Goal: Task Accomplishment & Management: Use online tool/utility

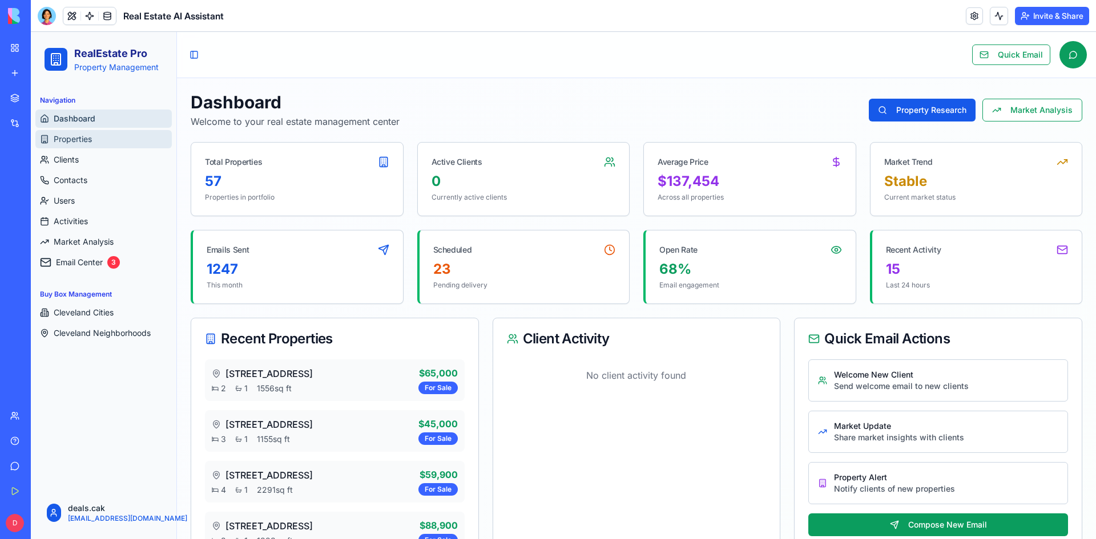
click at [111, 145] on link "Properties" at bounding box center [103, 139] width 136 height 18
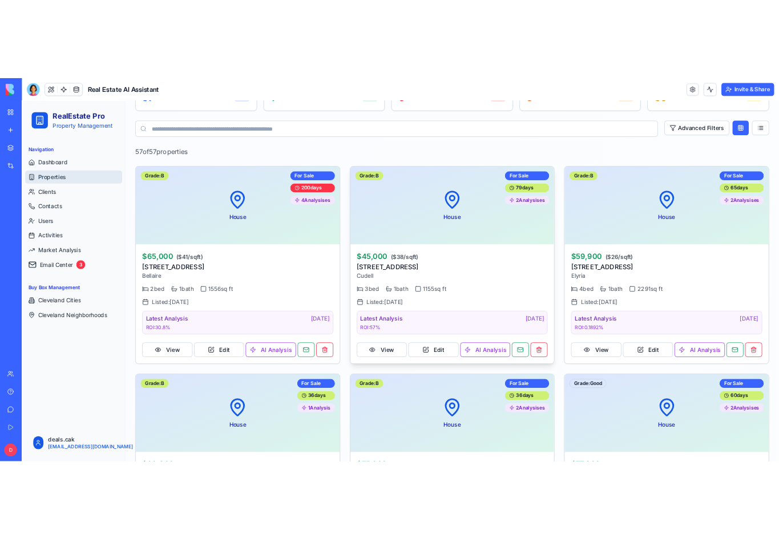
scroll to position [114, 0]
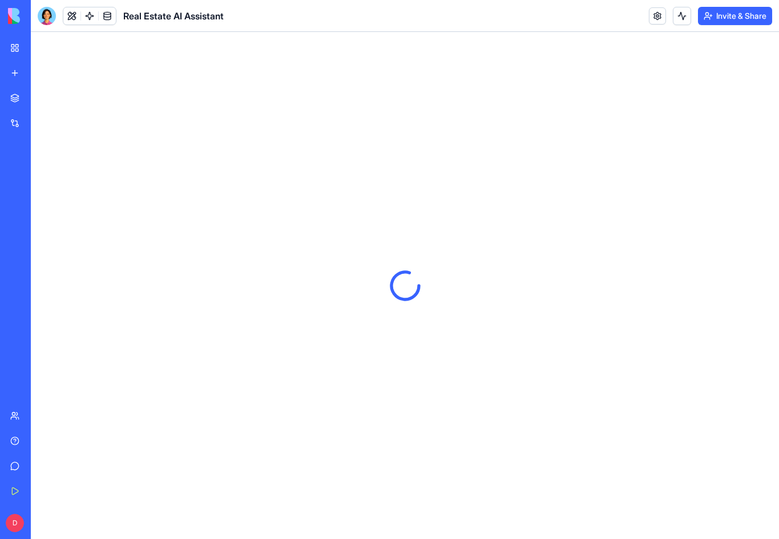
click at [762, 120] on div at bounding box center [405, 286] width 748 height 508
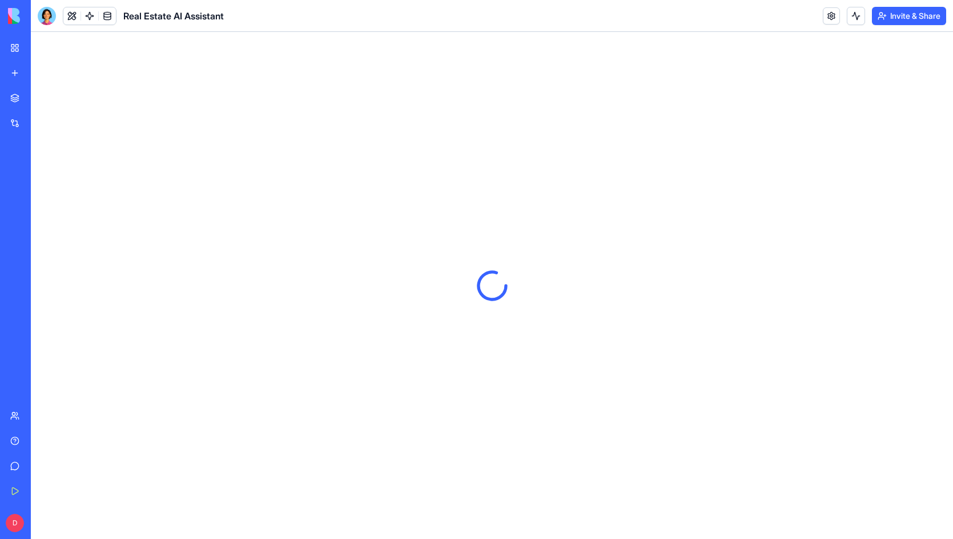
click at [42, 179] on div "Real Estate AI Assistant" at bounding box center [26, 177] width 32 height 11
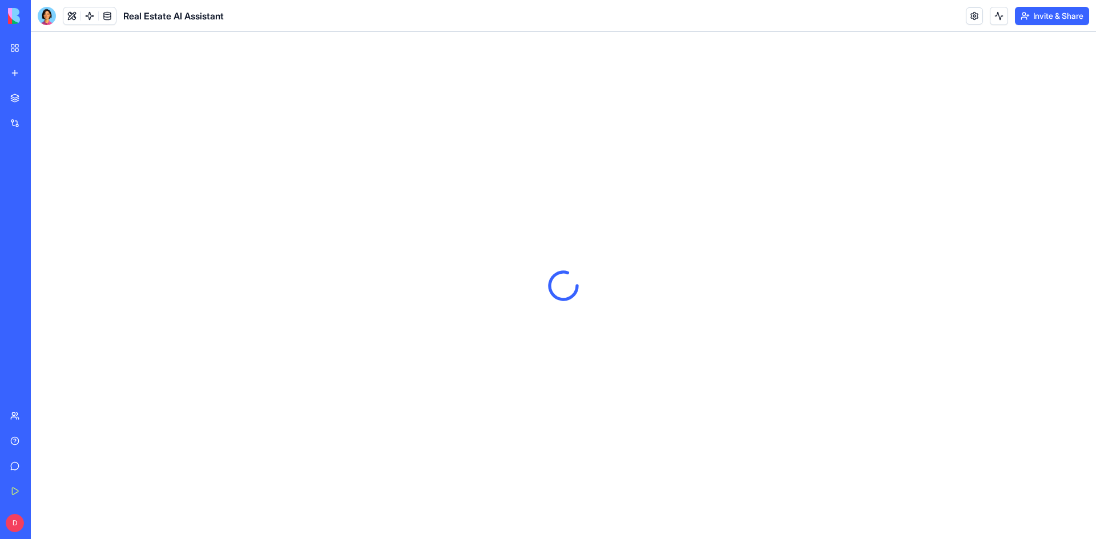
drag, startPoint x: 498, startPoint y: 227, endPoint x: 614, endPoint y: 318, distance: 148.0
click at [614, 318] on div at bounding box center [563, 286] width 1065 height 508
click at [529, 277] on div at bounding box center [563, 286] width 1065 height 508
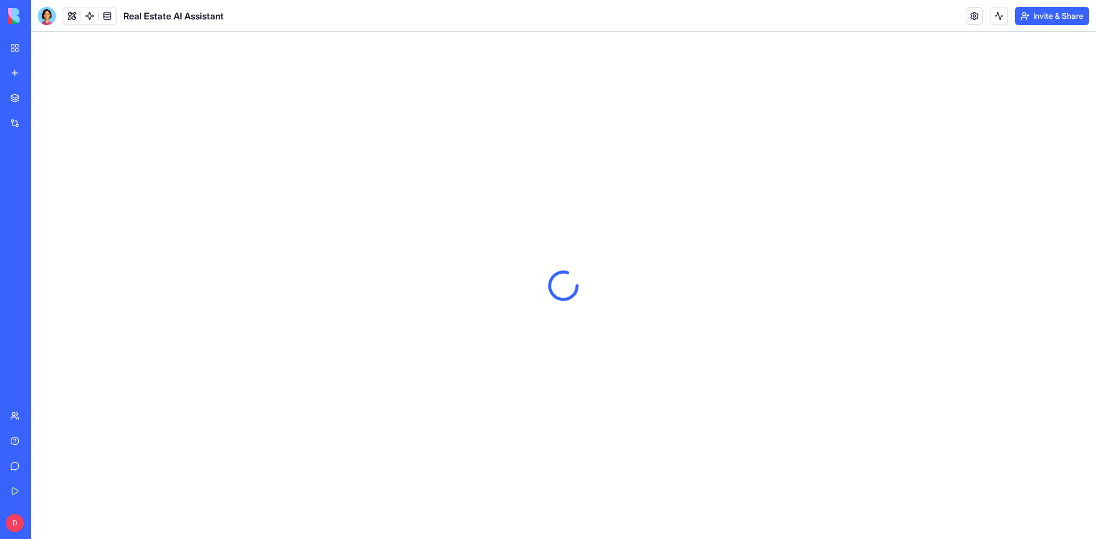
click at [529, 277] on div at bounding box center [563, 286] width 1065 height 508
click at [591, 284] on div at bounding box center [563, 286] width 1065 height 508
click at [556, 281] on icon at bounding box center [563, 285] width 40 height 40
click at [556, 281] on icon at bounding box center [563, 285] width 48 height 48
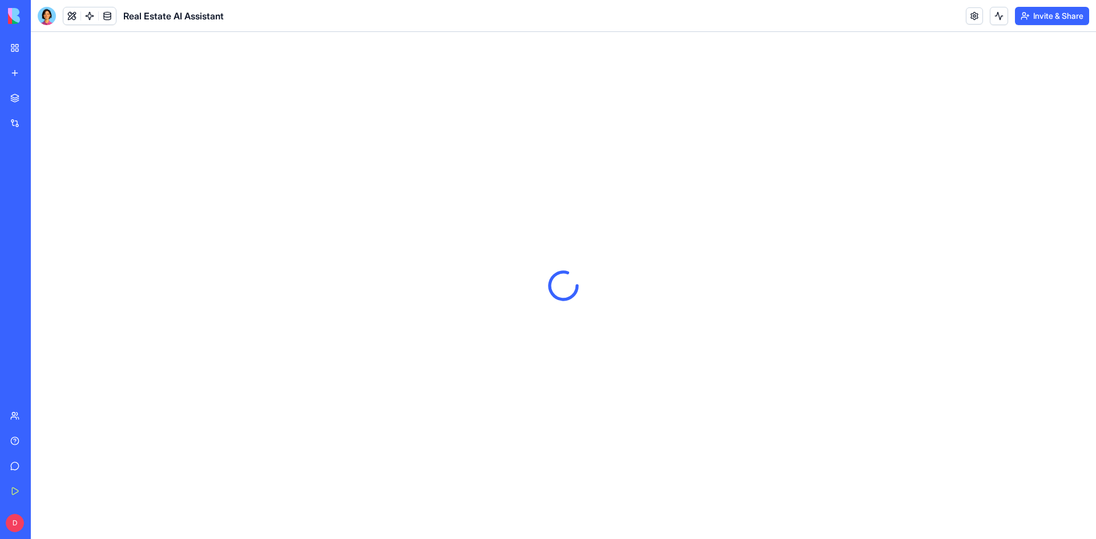
click at [577, 283] on icon at bounding box center [563, 286] width 50 height 50
click at [558, 283] on icon at bounding box center [563, 285] width 51 height 51
click at [526, 281] on div at bounding box center [563, 286] width 1065 height 508
click at [524, 281] on div at bounding box center [563, 286] width 1065 height 508
drag, startPoint x: 618, startPoint y: 289, endPoint x: 691, endPoint y: 300, distance: 73.8
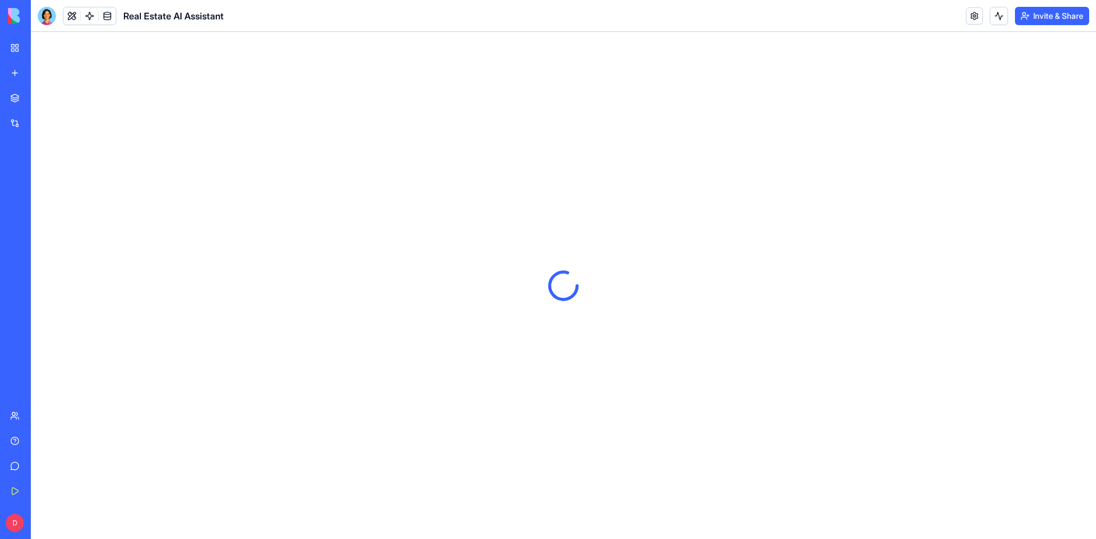
click at [691, 300] on div at bounding box center [563, 286] width 1065 height 508
drag, startPoint x: 440, startPoint y: 291, endPoint x: 397, endPoint y: 287, distance: 43.0
click at [397, 287] on div at bounding box center [563, 286] width 1065 height 508
drag, startPoint x: 397, startPoint y: 287, endPoint x: 633, endPoint y: 287, distance: 235.2
click at [538, 287] on div at bounding box center [563, 286] width 1065 height 508
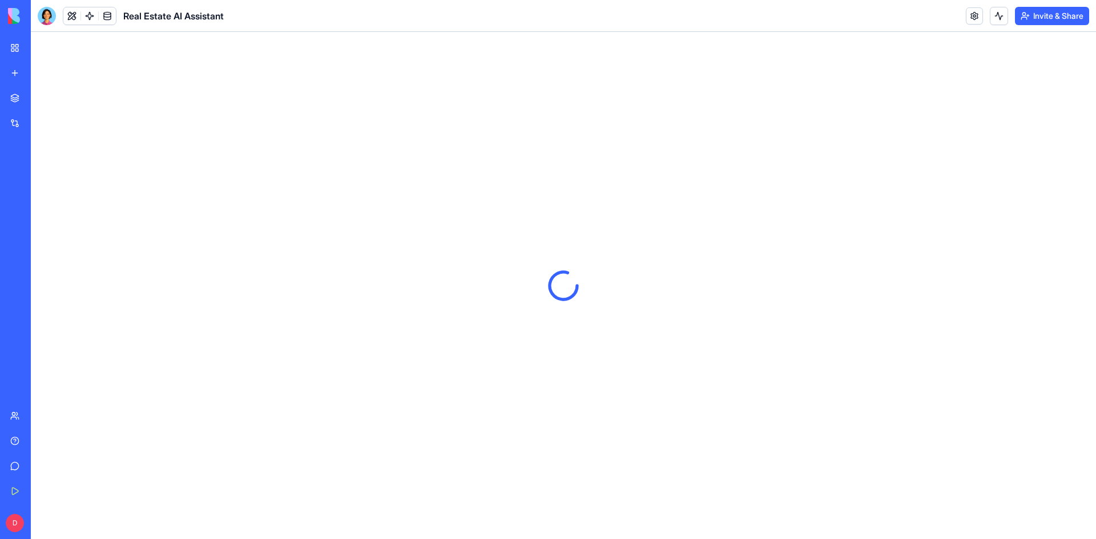
drag, startPoint x: 653, startPoint y: 289, endPoint x: 485, endPoint y: 292, distance: 168.4
click at [485, 292] on div at bounding box center [563, 286] width 1065 height 508
click at [633, 312] on div at bounding box center [563, 286] width 1065 height 508
click at [72, 17] on button at bounding box center [71, 15] width 17 height 17
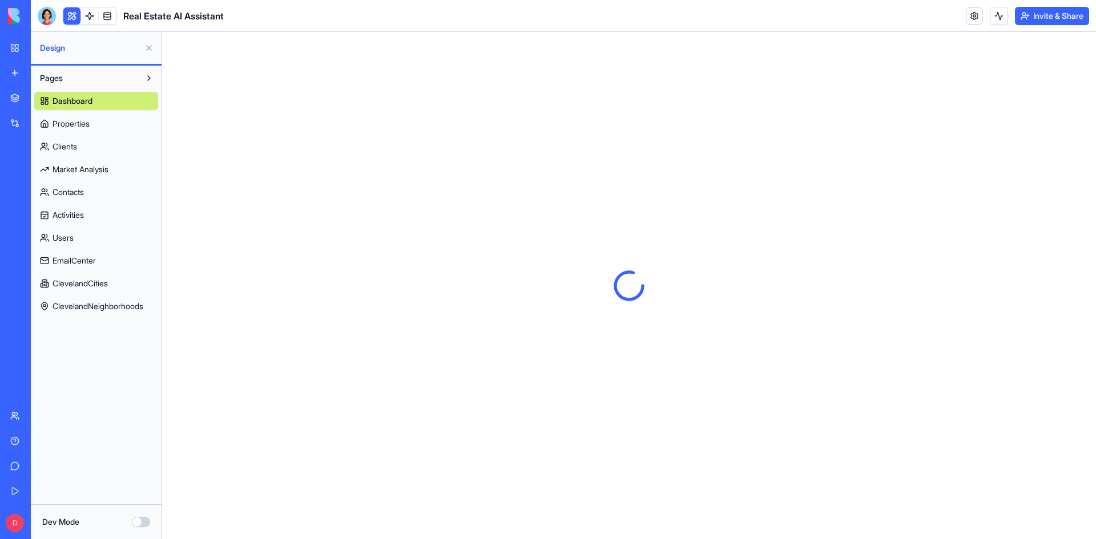
click at [74, 18] on button at bounding box center [71, 15] width 17 height 17
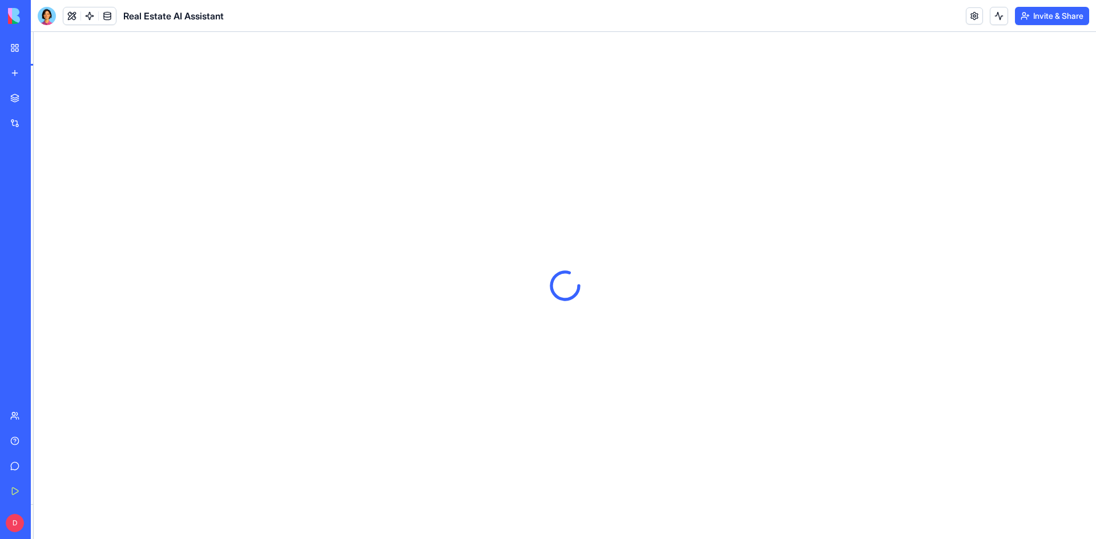
click at [74, 18] on button at bounding box center [71, 15] width 17 height 17
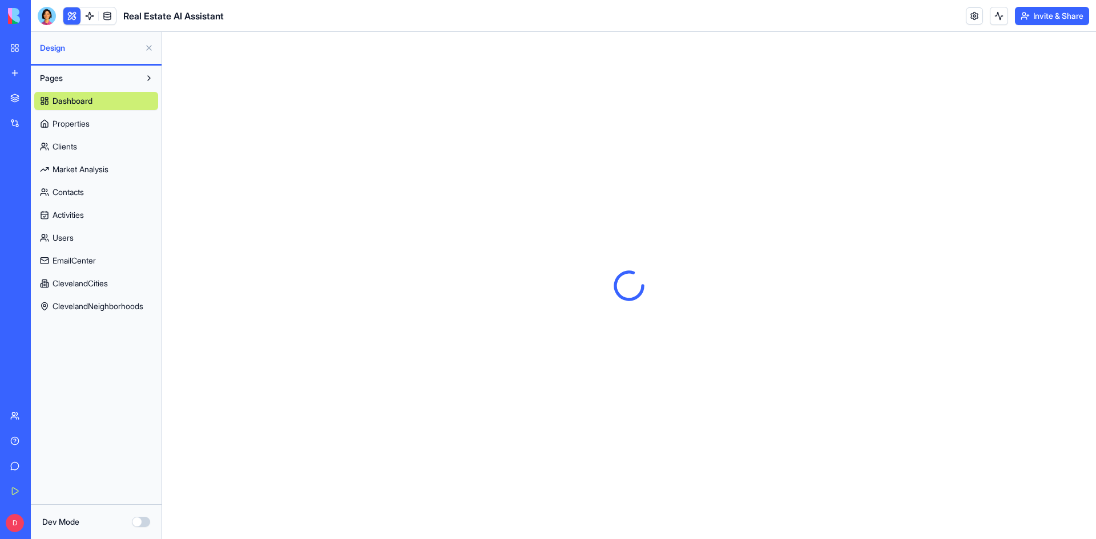
click at [83, 120] on span "Properties" at bounding box center [71, 123] width 37 height 11
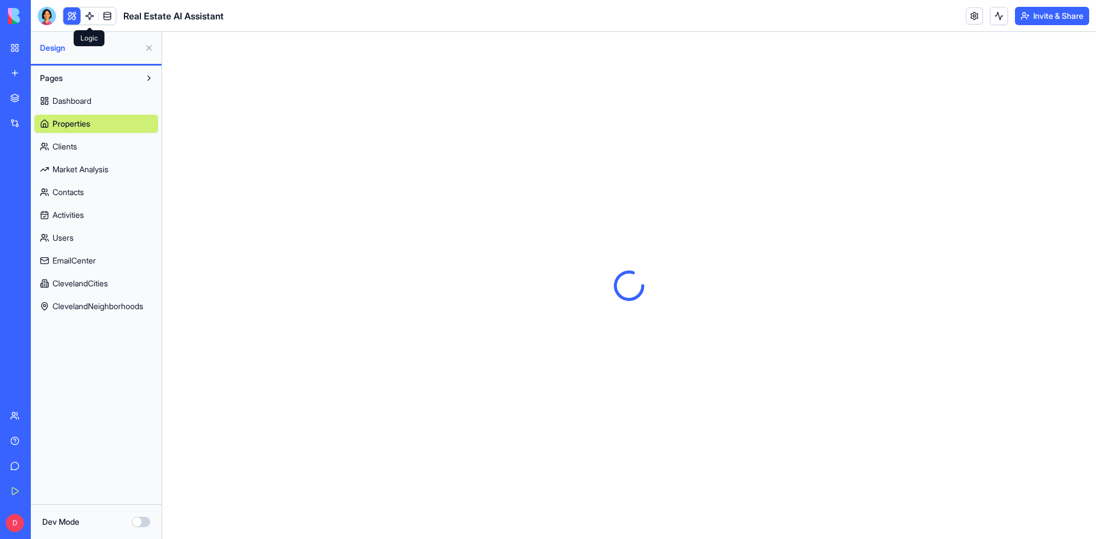
click at [91, 12] on link at bounding box center [89, 15] width 17 height 17
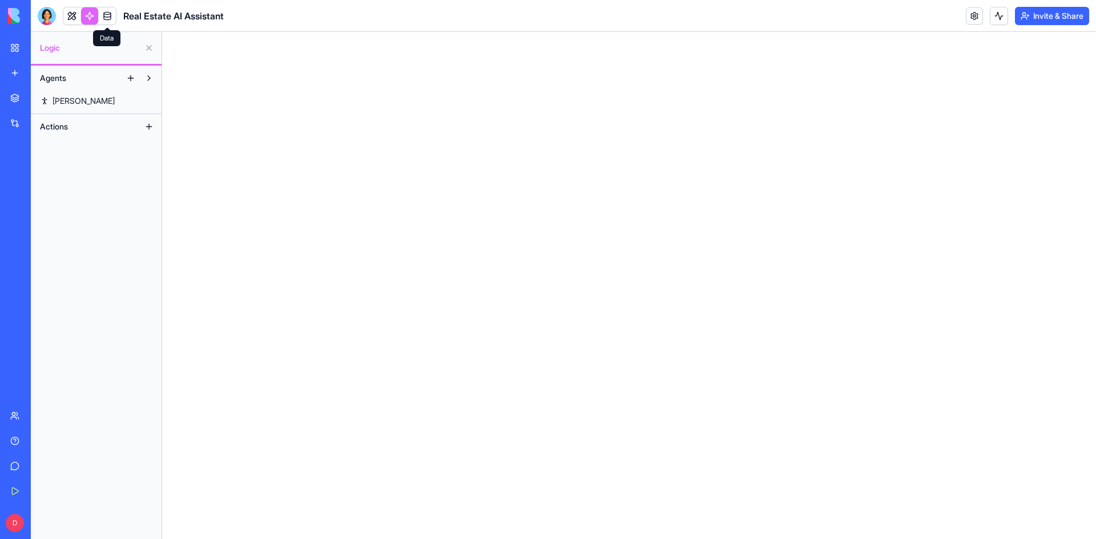
click at [106, 14] on link at bounding box center [107, 15] width 17 height 17
click at [86, 17] on link at bounding box center [89, 15] width 17 height 17
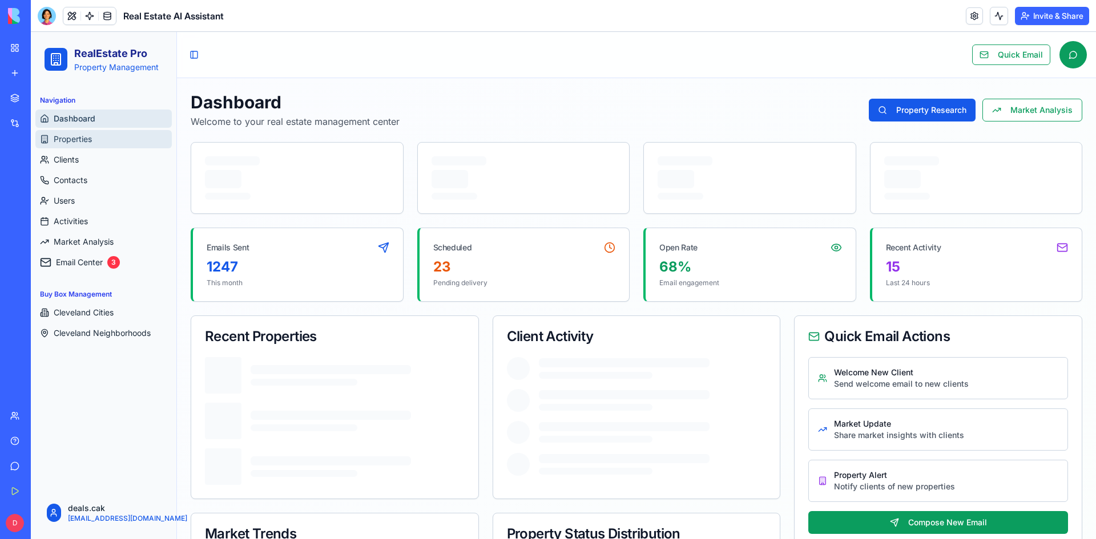
click at [79, 139] on span "Properties" at bounding box center [73, 139] width 38 height 11
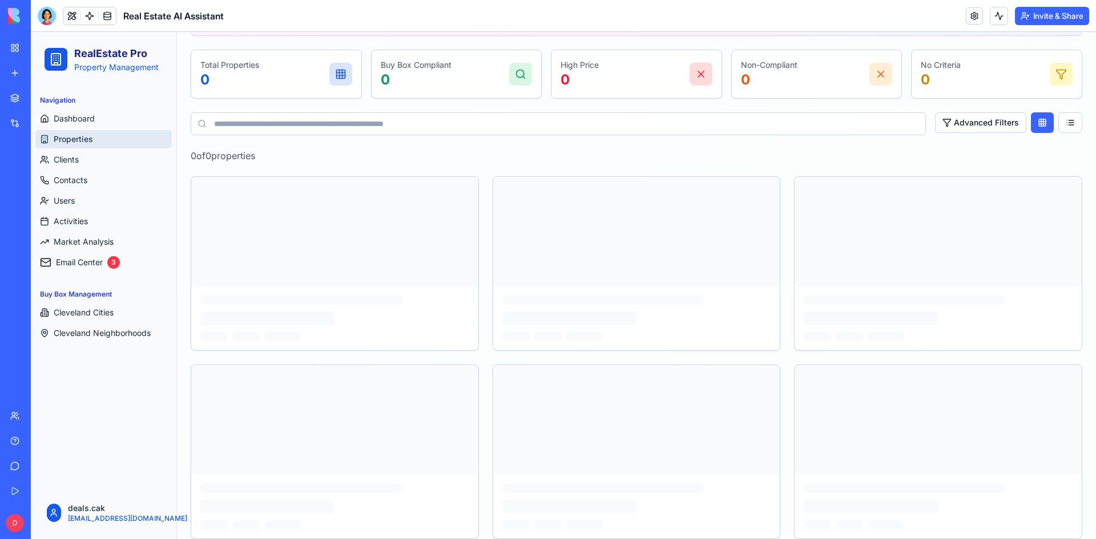
scroll to position [195, 0]
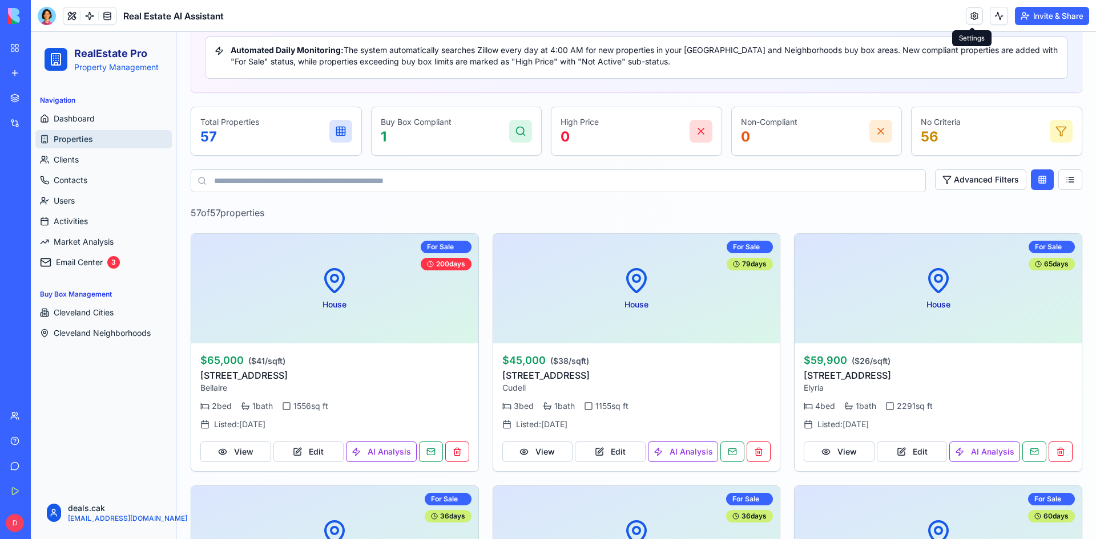
click at [979, 16] on link at bounding box center [974, 15] width 17 height 17
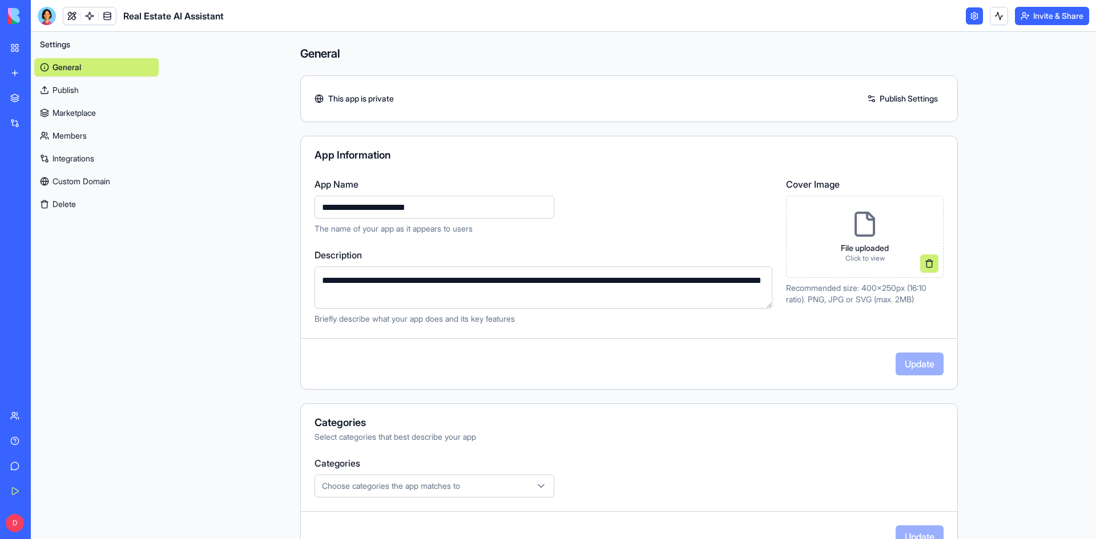
click at [42, 179] on div "Real Estate AI Assistant" at bounding box center [26, 177] width 32 height 11
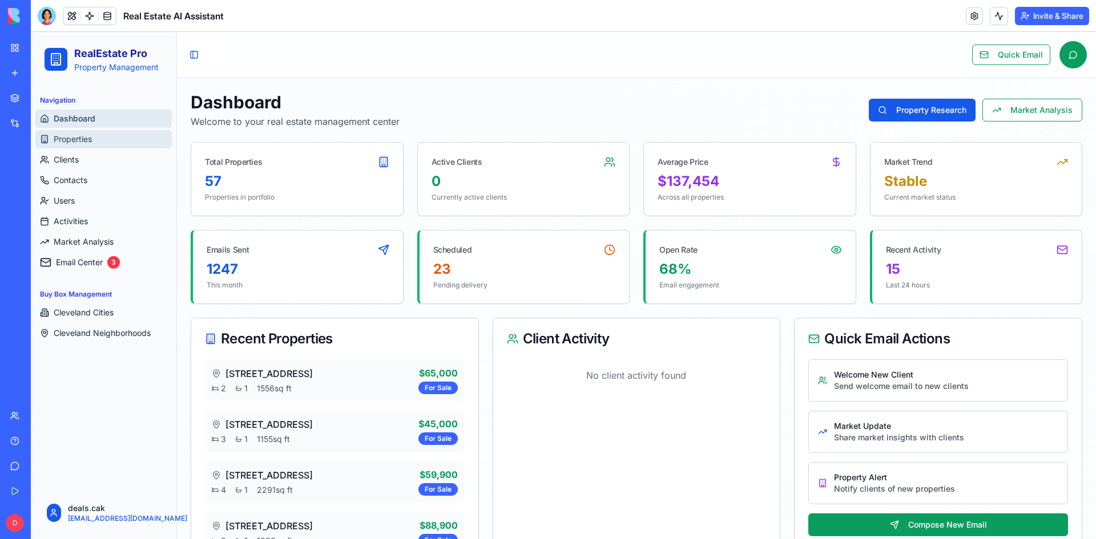
click at [112, 140] on link "Properties" at bounding box center [103, 139] width 136 height 18
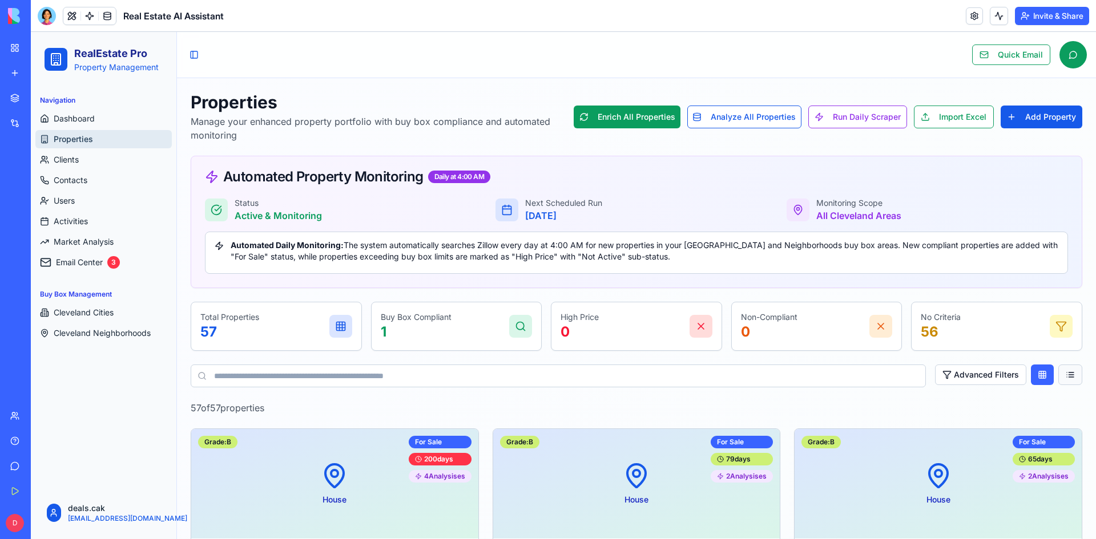
click at [1069, 374] on button at bounding box center [1070, 375] width 24 height 21
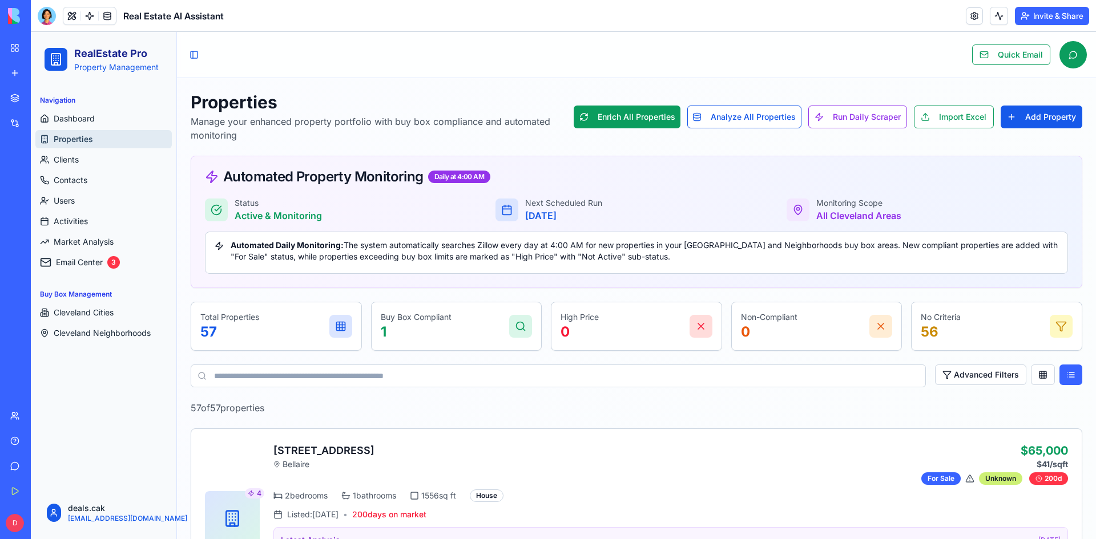
scroll to position [285, 0]
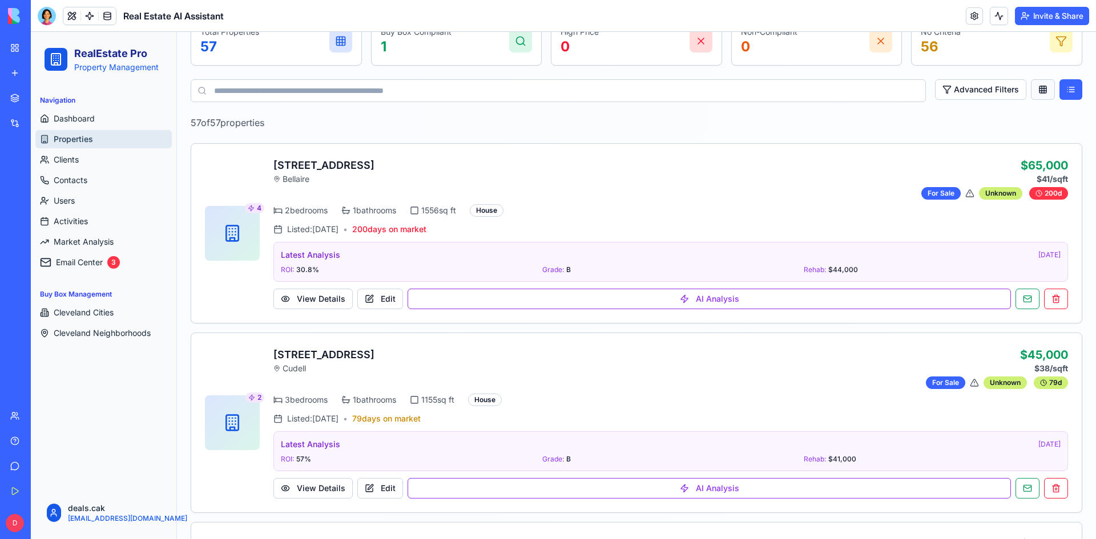
click at [1043, 91] on button at bounding box center [1043, 89] width 24 height 21
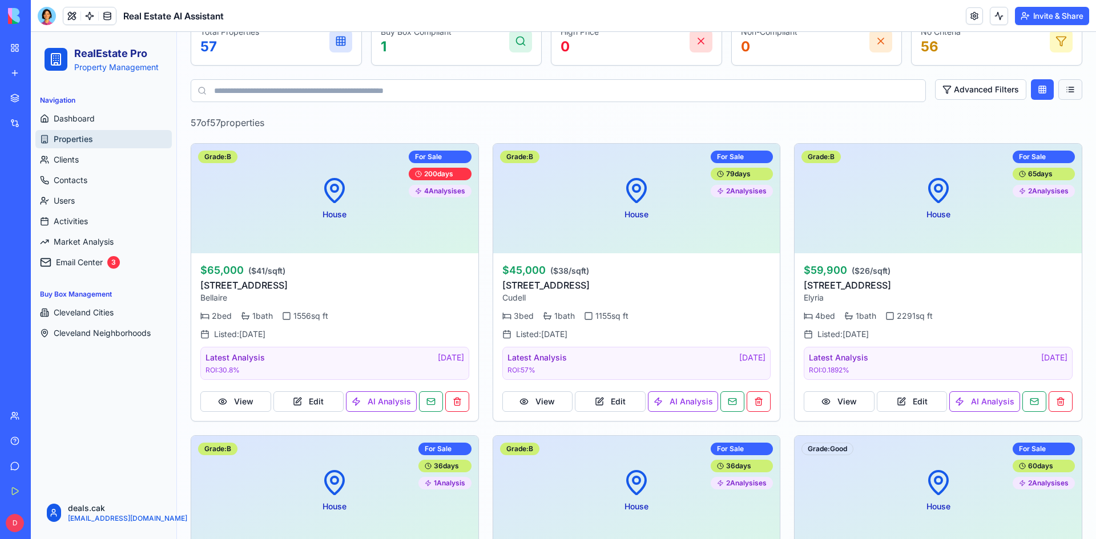
click at [1065, 90] on button at bounding box center [1070, 89] width 24 height 21
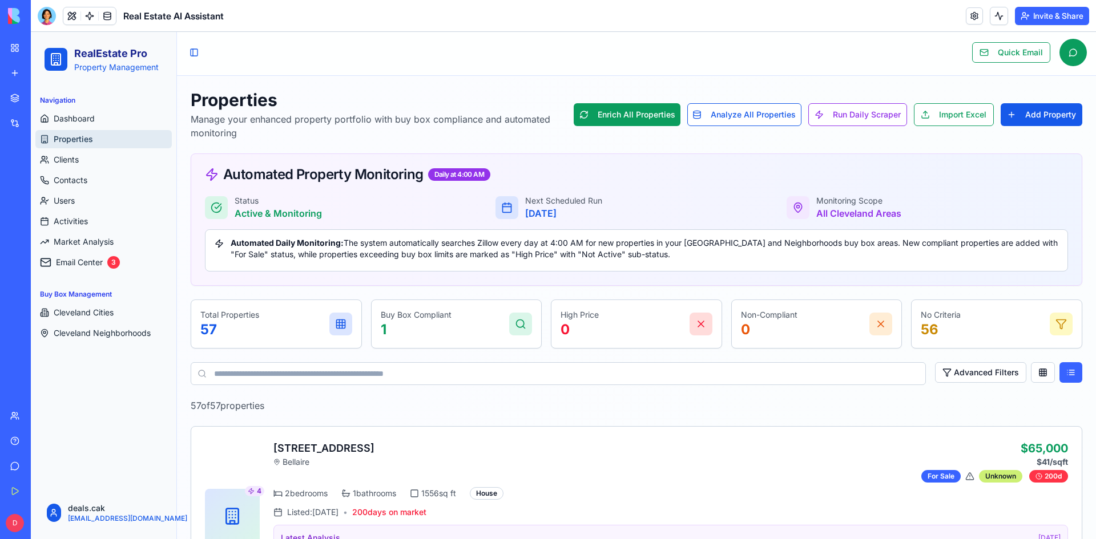
scroll to position [0, 0]
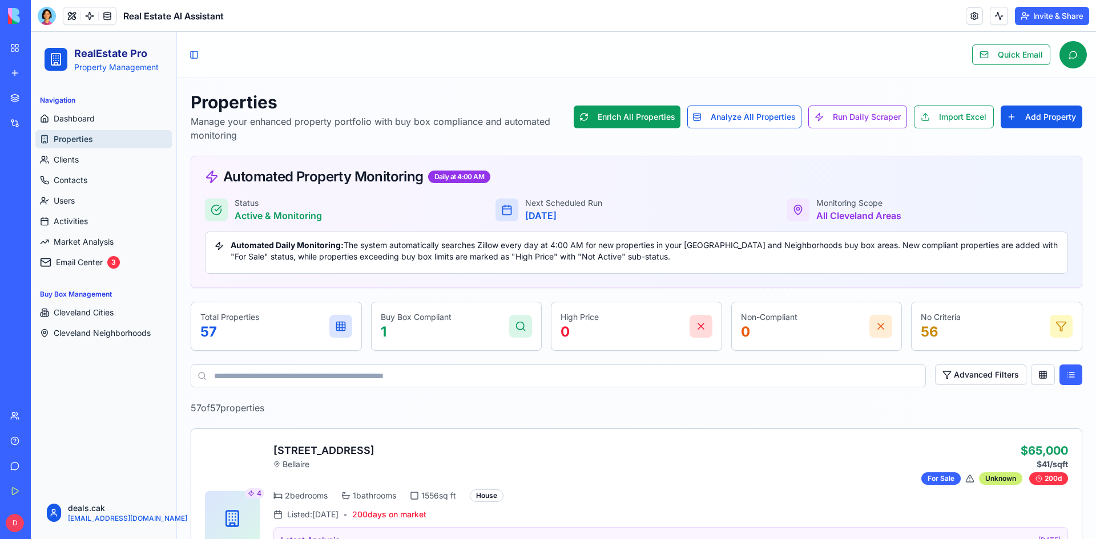
click at [288, 375] on input at bounding box center [558, 376] width 735 height 23
click at [1064, 372] on button at bounding box center [1071, 375] width 23 height 21
click at [1035, 379] on button at bounding box center [1043, 375] width 24 height 21
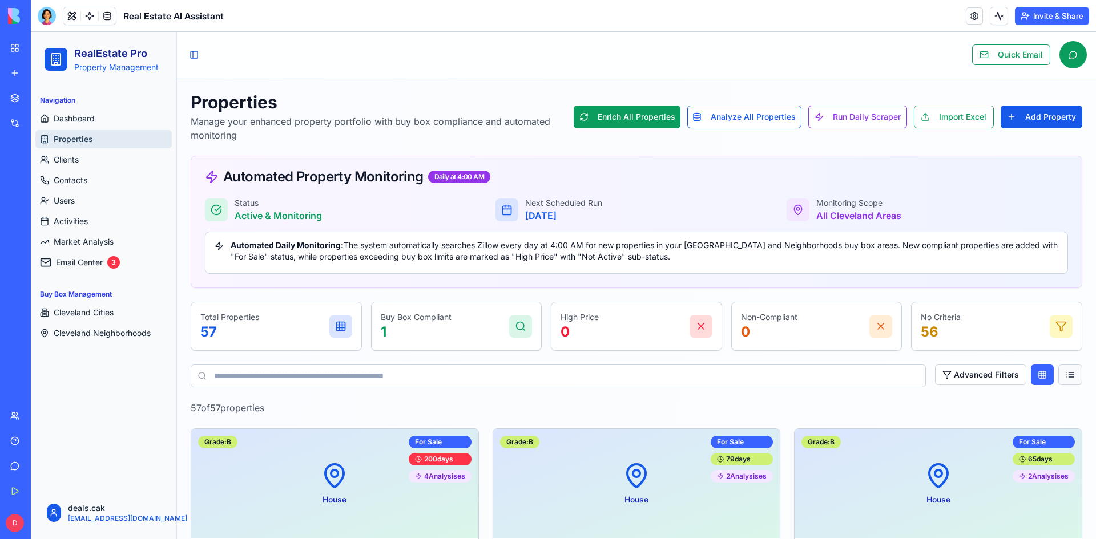
click at [1058, 371] on button at bounding box center [1070, 375] width 24 height 21
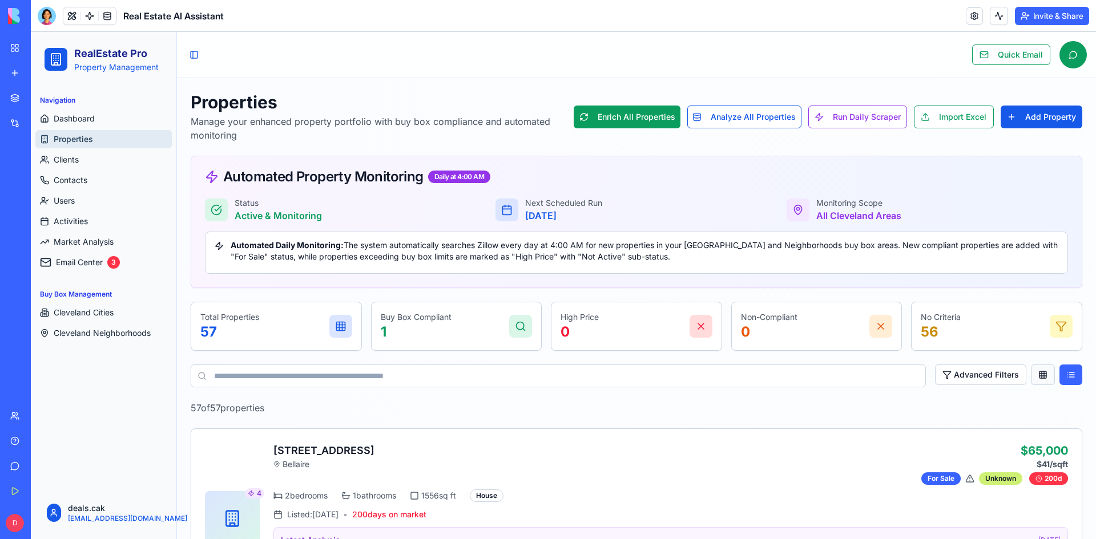
click at [1033, 380] on button at bounding box center [1043, 375] width 24 height 21
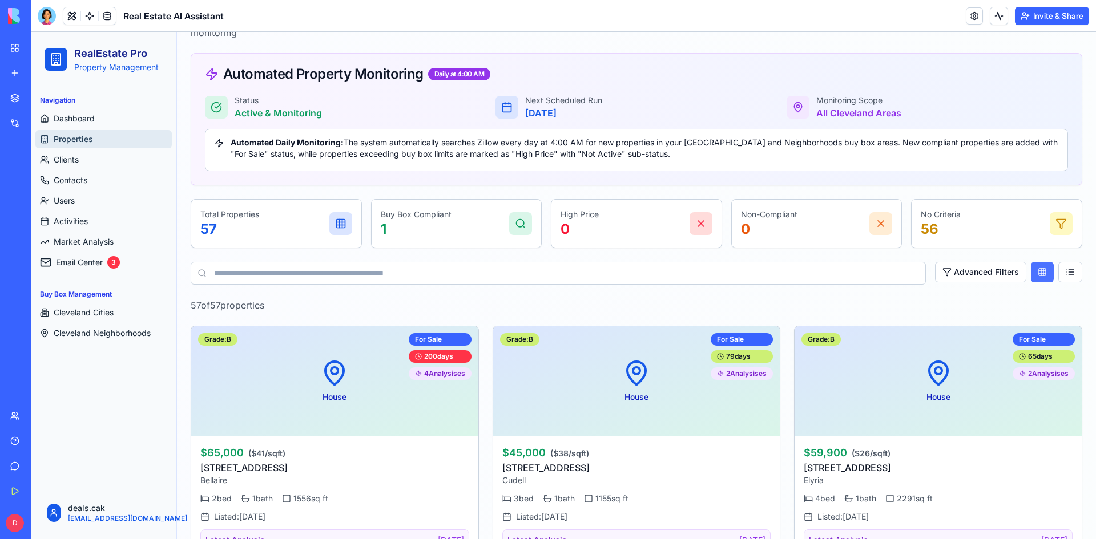
scroll to position [114, 0]
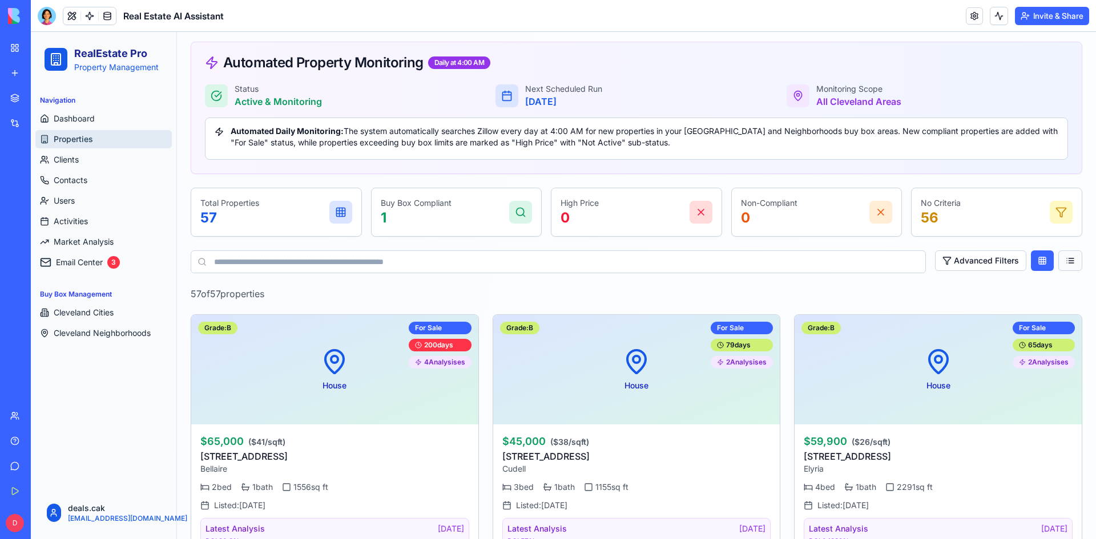
click at [1064, 267] on button at bounding box center [1070, 261] width 24 height 21
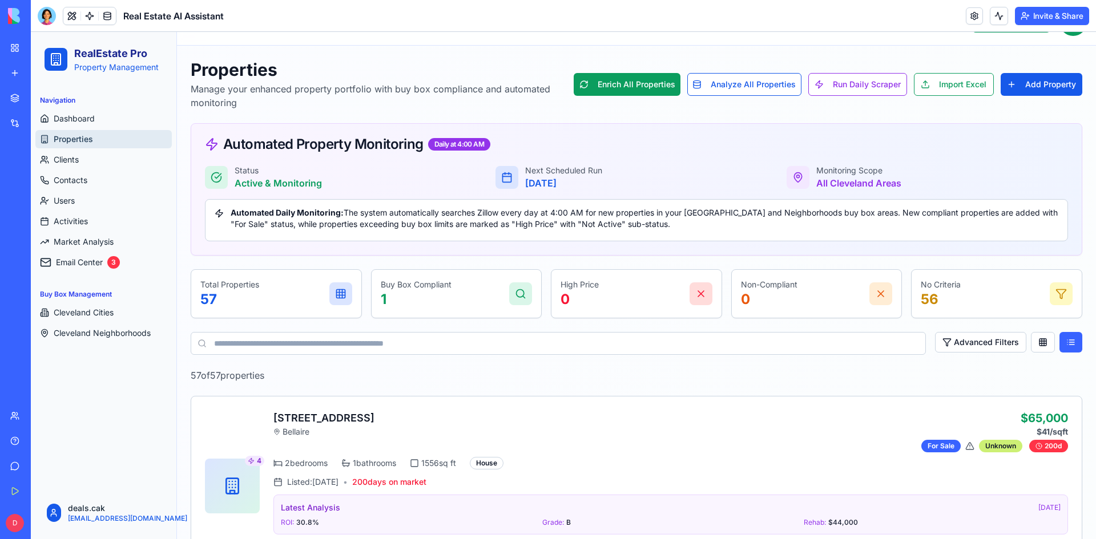
scroll to position [0, 0]
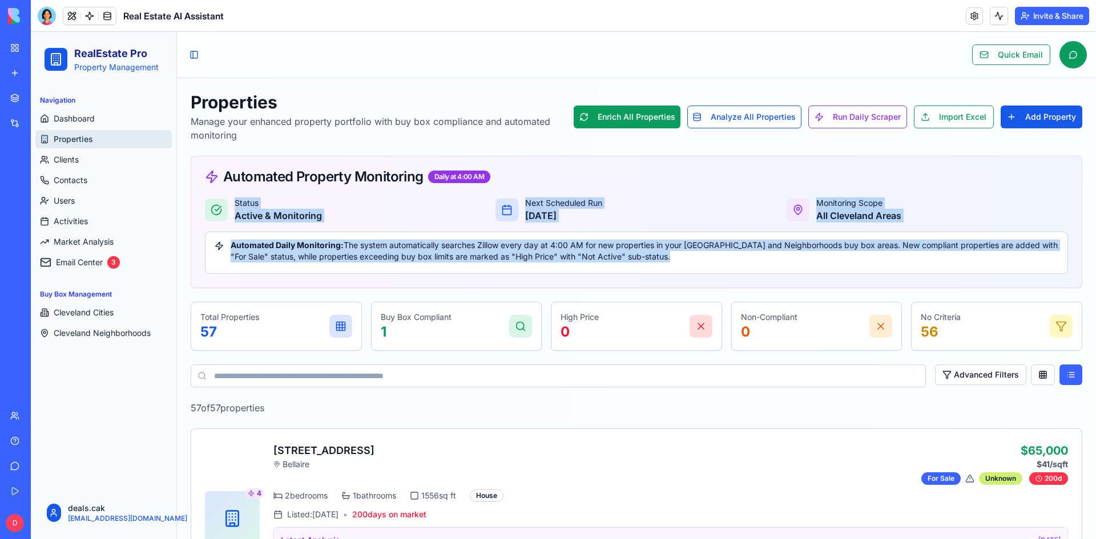
drag, startPoint x: 204, startPoint y: 212, endPoint x: 969, endPoint y: 269, distance: 767.7
click at [969, 269] on div "Status Active & Monitoring Next Scheduled Run [DATE] Monitoring Scope All Cleve…" at bounding box center [636, 243] width 891 height 90
click at [969, 268] on div "Automated Daily Monitoring: The system automatically searches Zillow every day …" at bounding box center [636, 253] width 863 height 42
drag, startPoint x: 969, startPoint y: 268, endPoint x: 187, endPoint y: 183, distance: 786.7
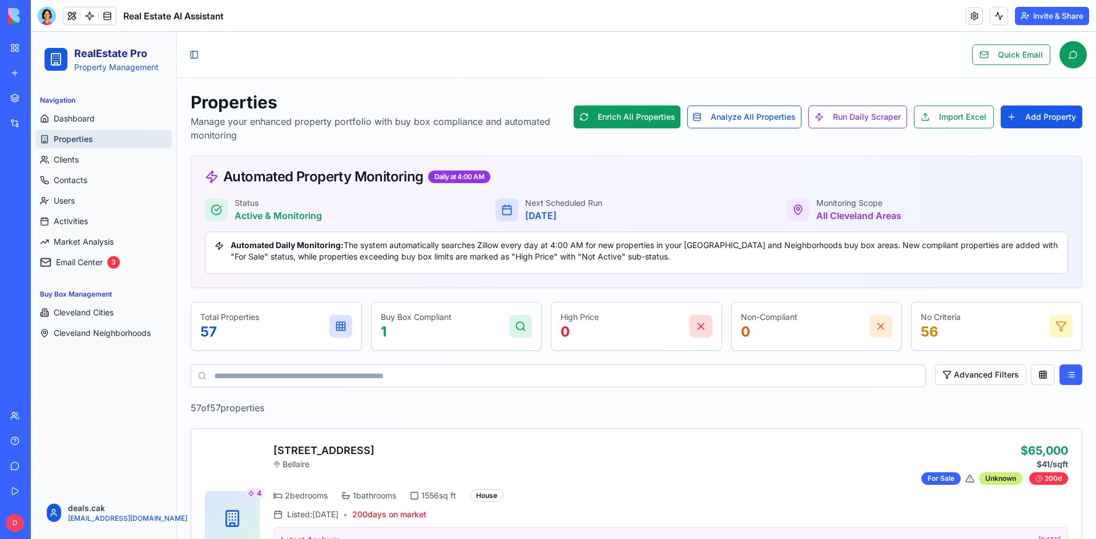
click at [289, 116] on p "Manage your enhanced property portfolio with buy box compliance and automated m…" at bounding box center [382, 128] width 383 height 27
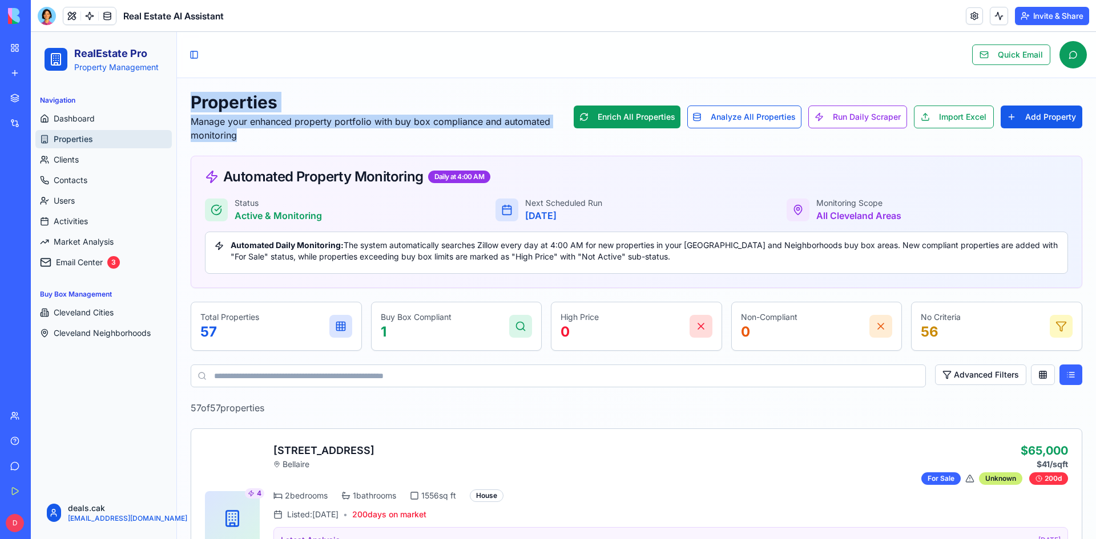
drag, startPoint x: 276, startPoint y: 139, endPoint x: 186, endPoint y: 83, distance: 106.0
drag, startPoint x: 186, startPoint y: 83, endPoint x: 336, endPoint y: 135, distance: 158.9
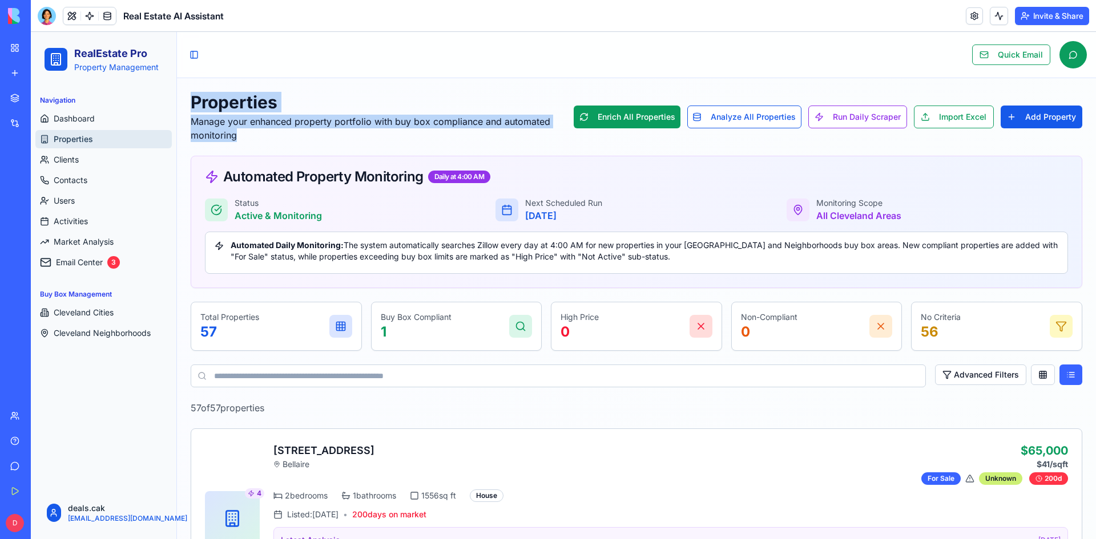
click at [336, 135] on p "Manage your enhanced property portfolio with buy box compliance and automated m…" at bounding box center [382, 128] width 383 height 27
drag, startPoint x: 336, startPoint y: 135, endPoint x: 195, endPoint y: 97, distance: 146.0
click at [195, 97] on div "Properties Manage your enhanced property portfolio with buy box compliance and …" at bounding box center [382, 117] width 383 height 50
click at [195, 97] on h1 "Properties" at bounding box center [382, 102] width 383 height 21
drag, startPoint x: 191, startPoint y: 97, endPoint x: 337, endPoint y: 132, distance: 150.4
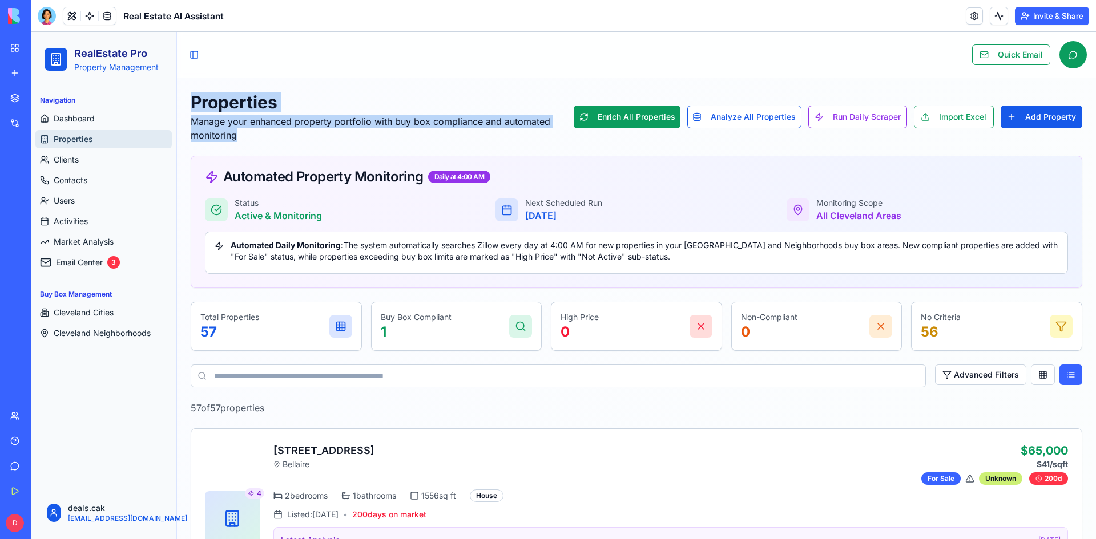
click at [337, 132] on div "Properties Manage your enhanced property portfolio with buy box compliance and …" at bounding box center [382, 117] width 383 height 50
click at [337, 132] on p "Manage your enhanced property portfolio with buy box compliance and automated m…" at bounding box center [382, 128] width 383 height 27
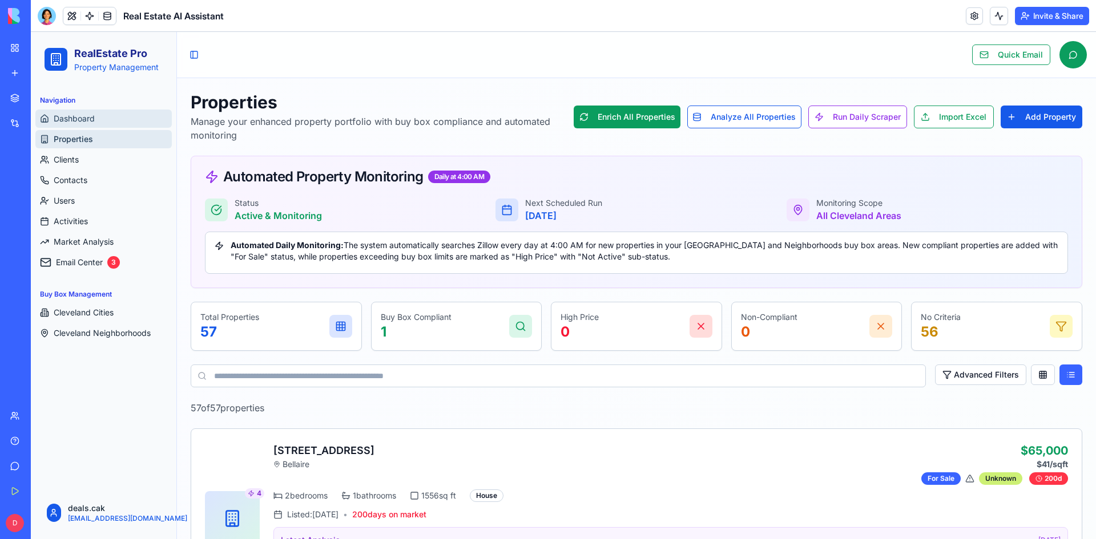
click at [81, 120] on span "Dashboard" at bounding box center [74, 118] width 41 height 11
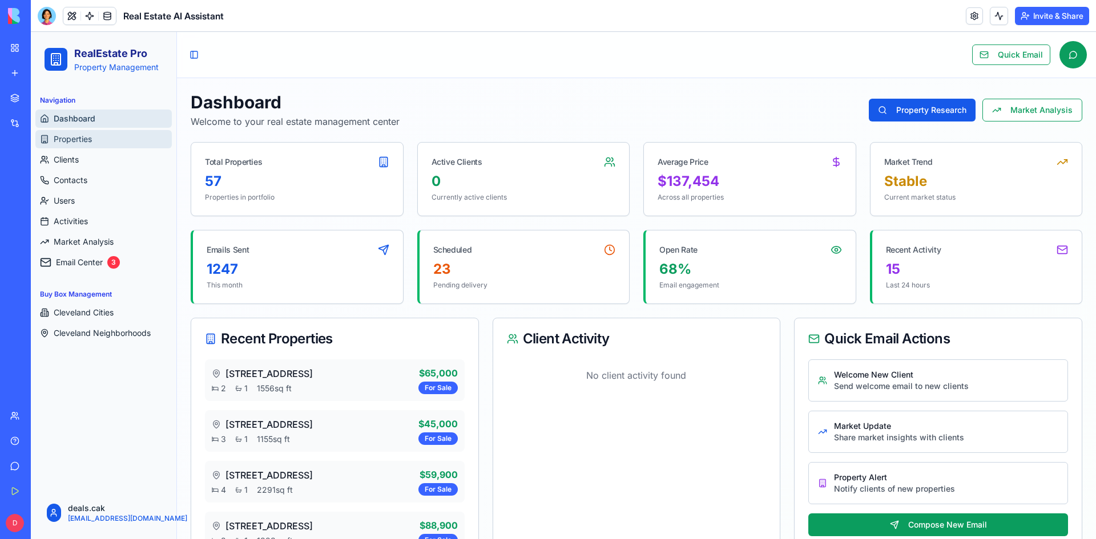
click at [73, 132] on link "Properties" at bounding box center [103, 139] width 136 height 18
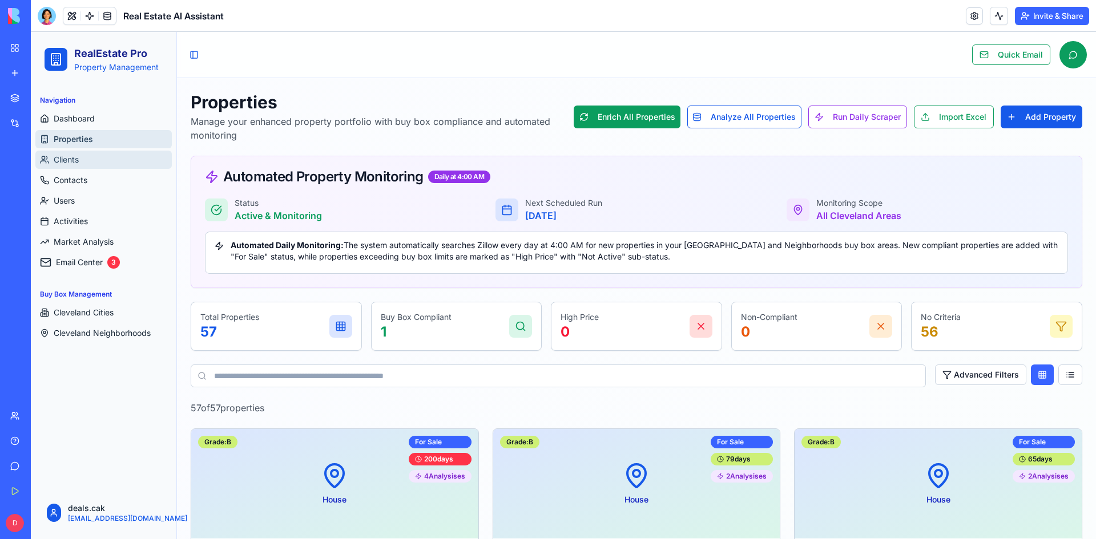
click at [76, 157] on span "Clients" at bounding box center [66, 159] width 25 height 11
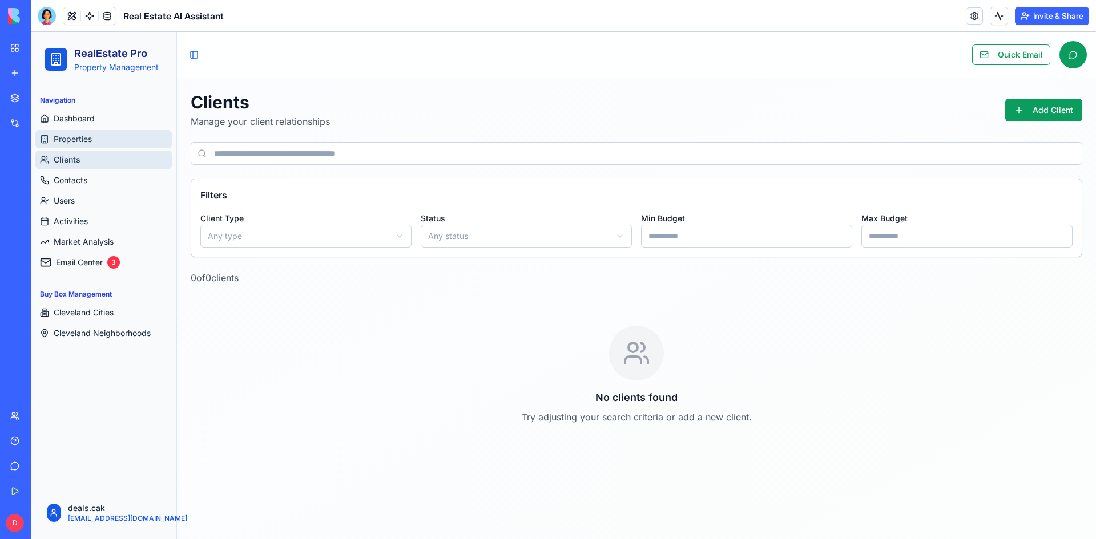
click at [85, 140] on span "Properties" at bounding box center [73, 139] width 38 height 11
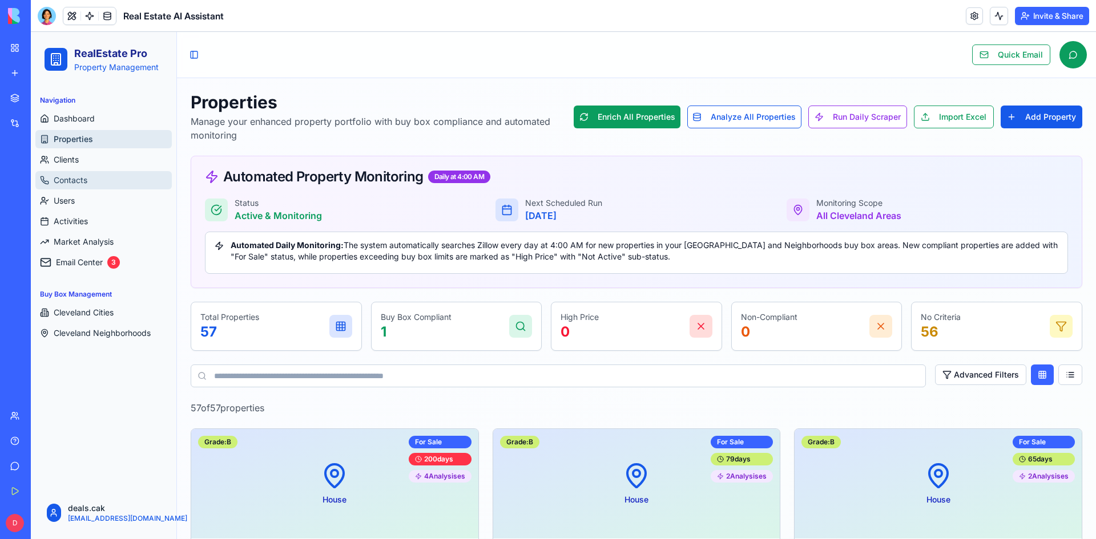
click at [90, 179] on link "Contacts" at bounding box center [103, 180] width 136 height 18
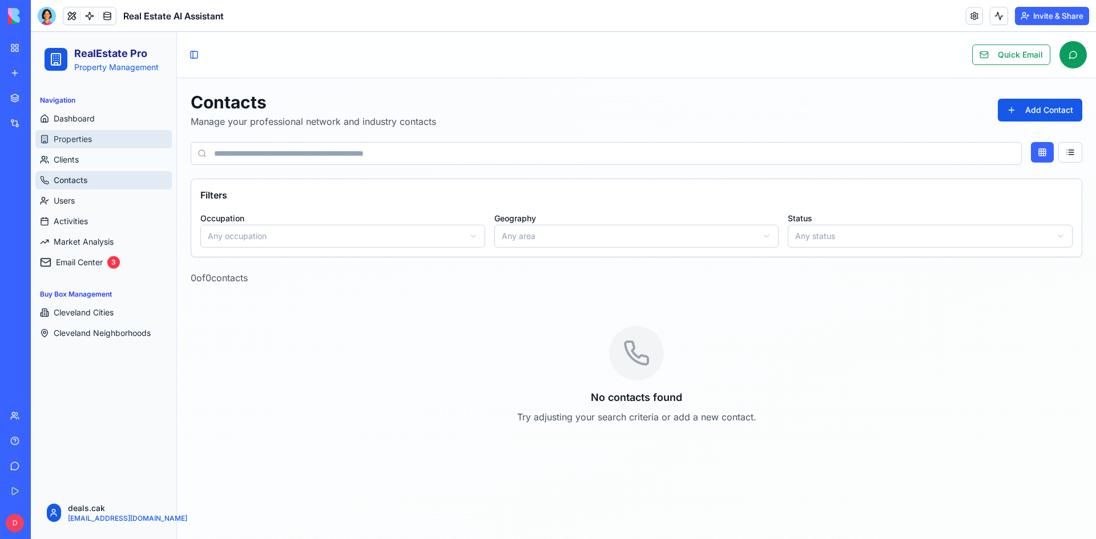
click at [120, 134] on link "Properties" at bounding box center [103, 139] width 136 height 18
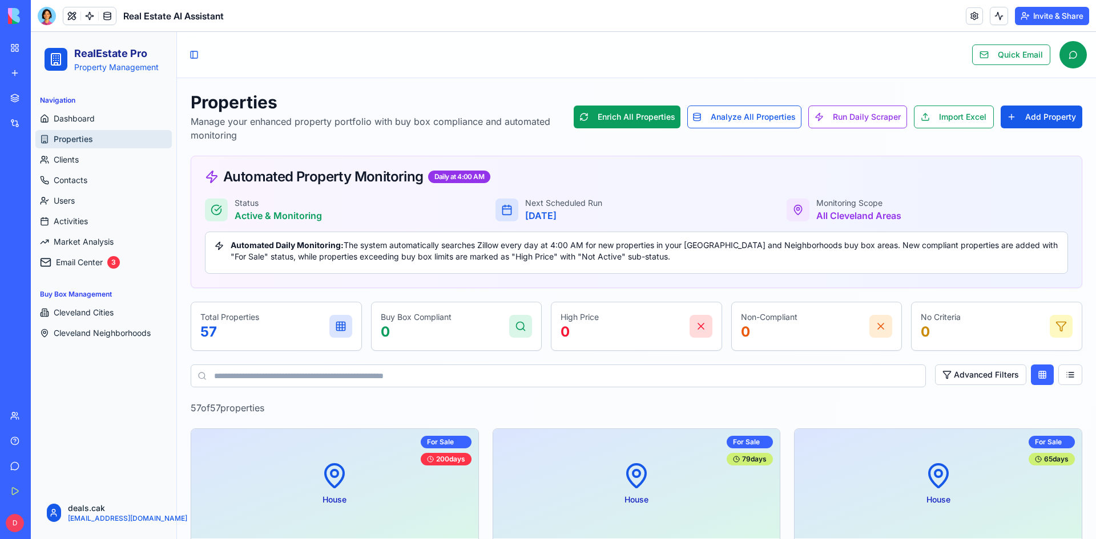
scroll to position [228, 0]
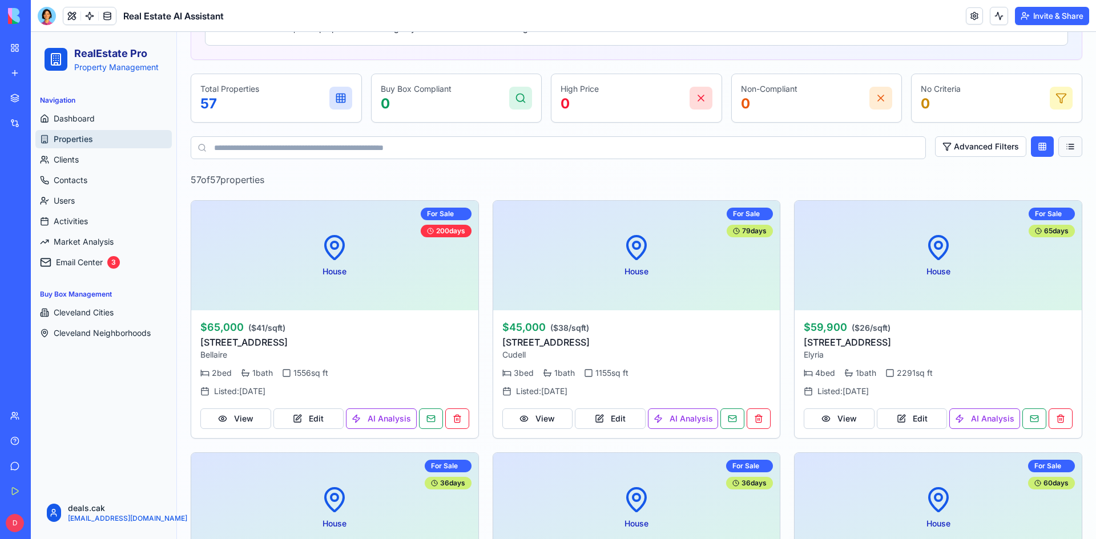
click at [1058, 149] on button at bounding box center [1070, 146] width 24 height 21
